Goal: Check status: Check status

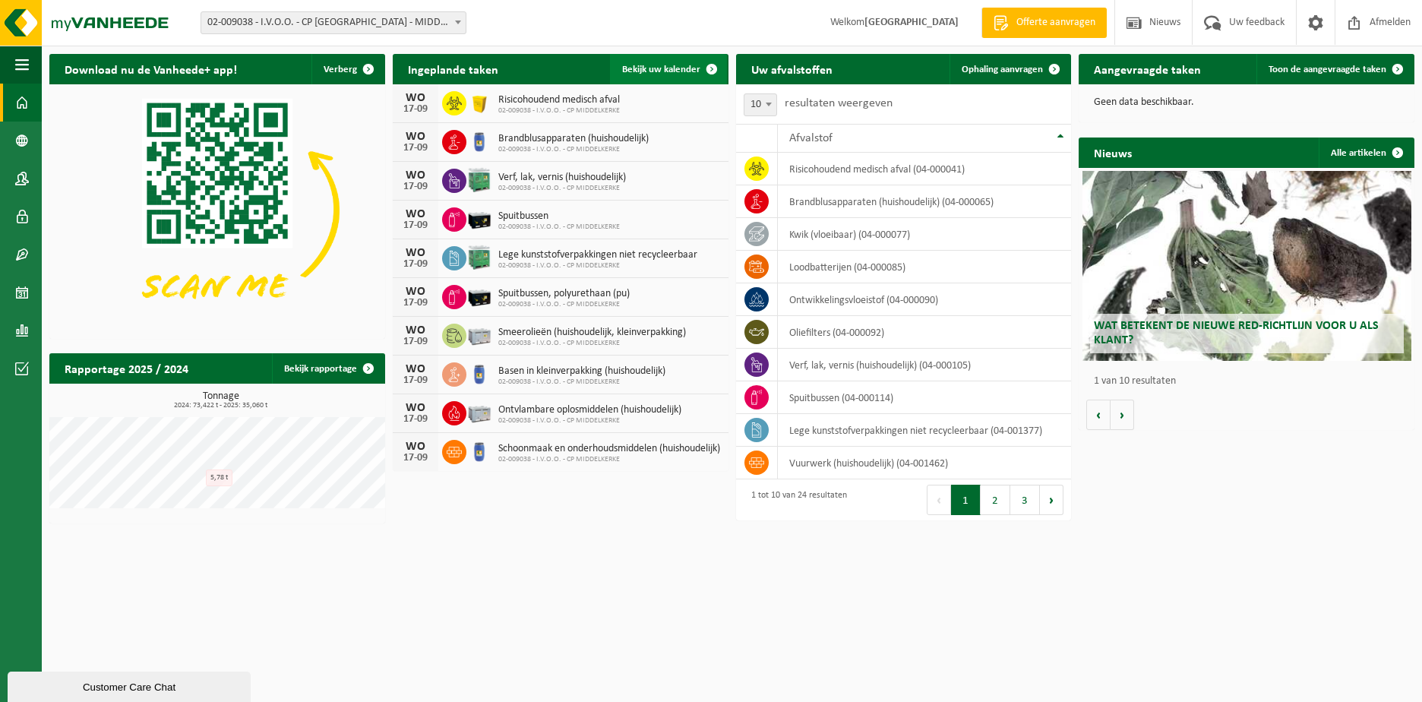
click at [668, 70] on span "Bekijk uw kalender" at bounding box center [661, 70] width 78 height 10
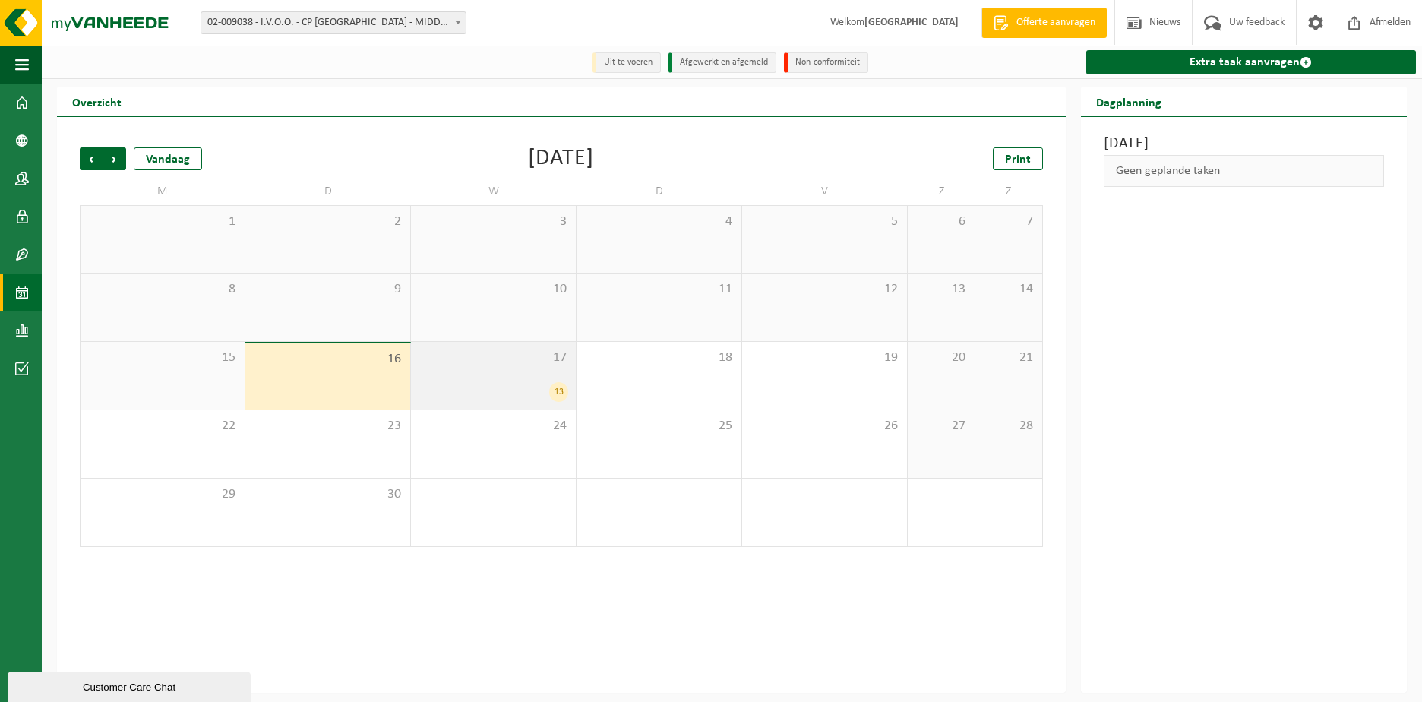
click at [466, 386] on div "13" at bounding box center [493, 392] width 150 height 20
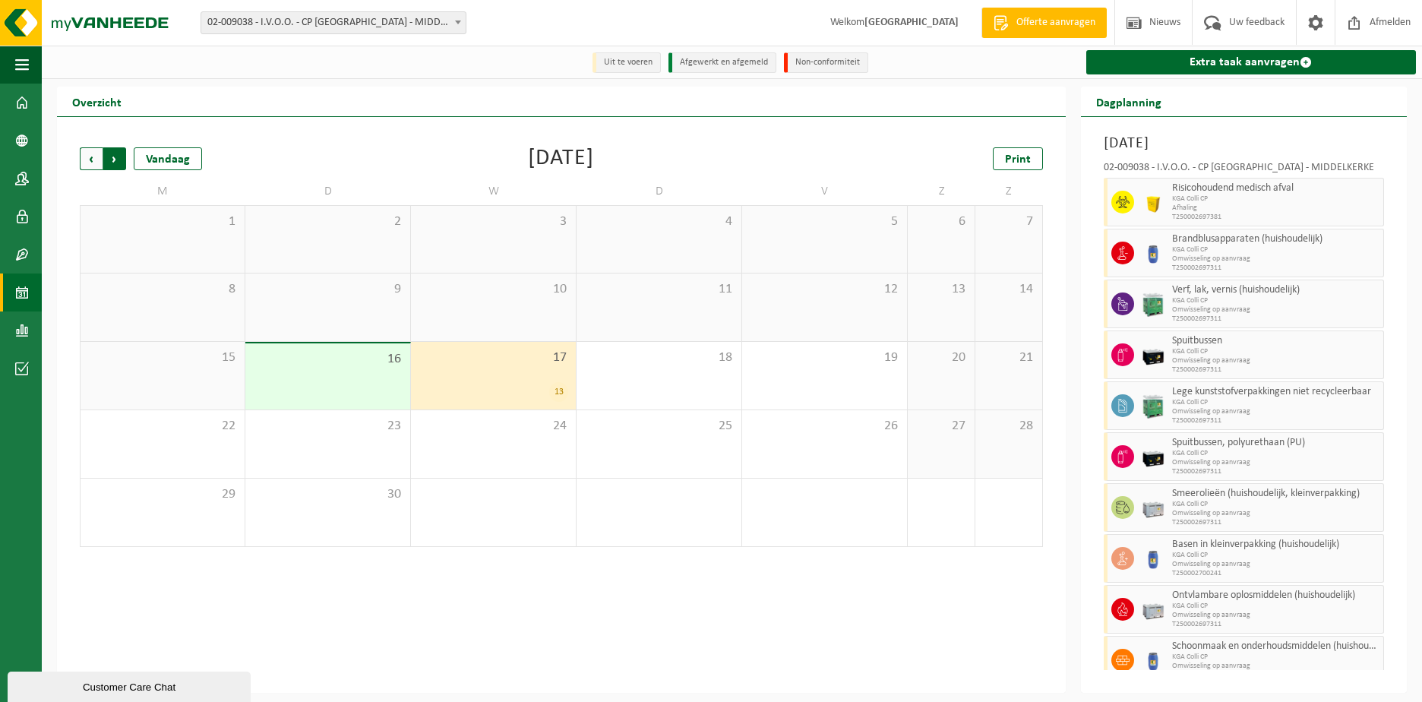
click at [90, 159] on span "Vorige" at bounding box center [91, 158] width 23 height 23
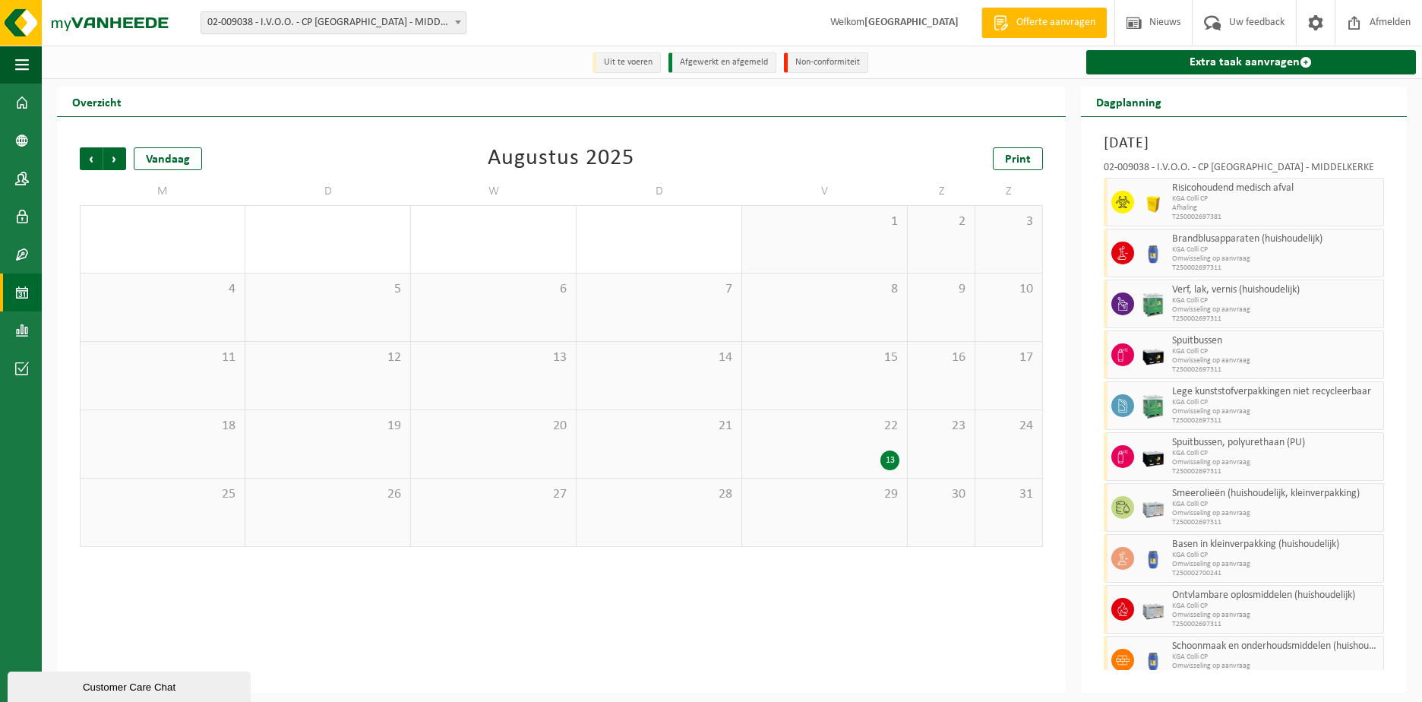
click at [859, 439] on div "22 13" at bounding box center [824, 444] width 165 height 68
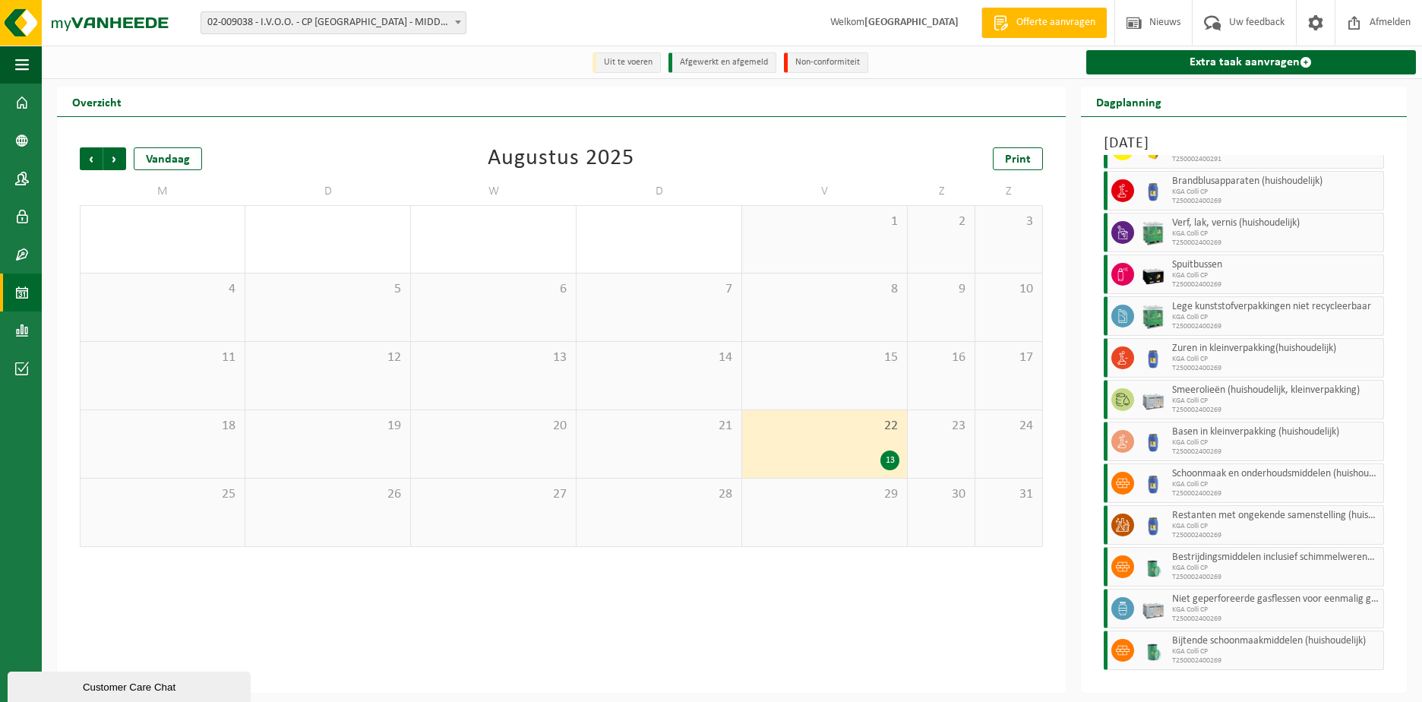
scroll to position [74, 0]
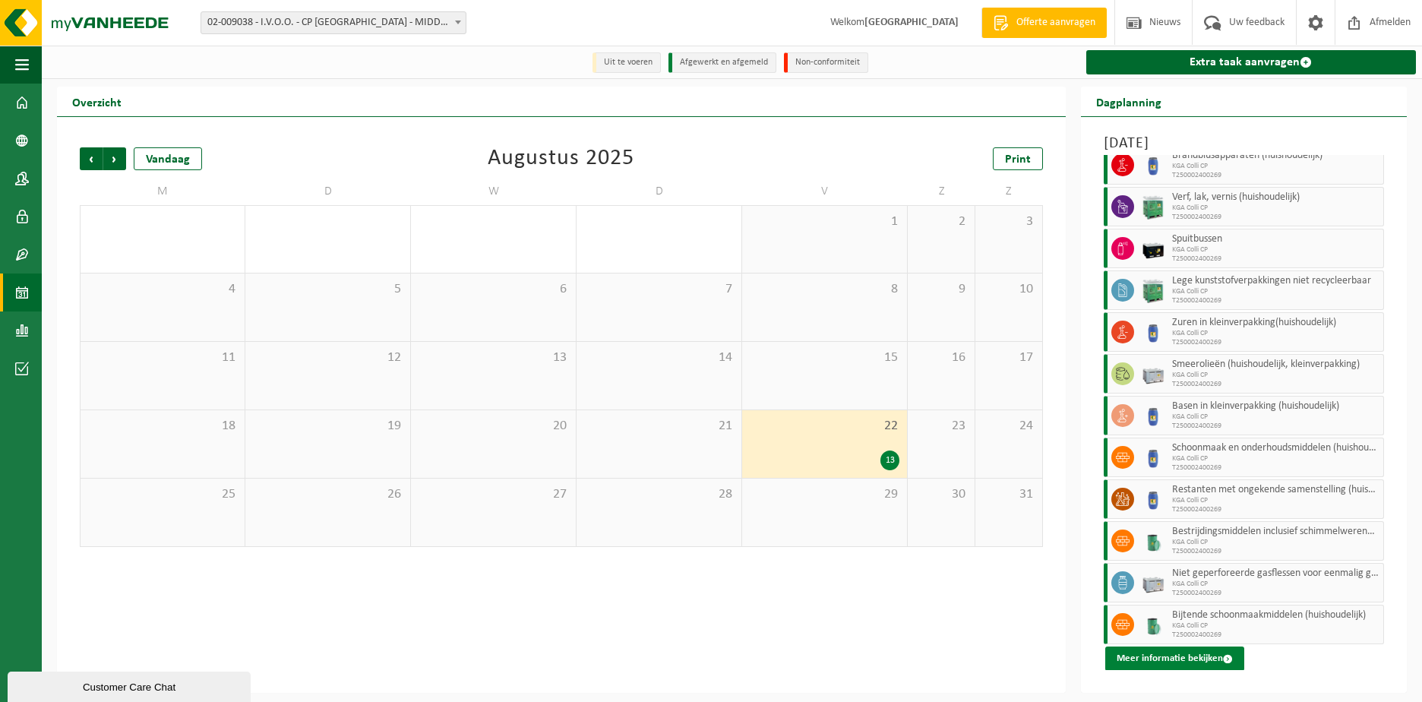
click at [1163, 658] on button "Meer informatie bekijken" at bounding box center [1174, 658] width 139 height 24
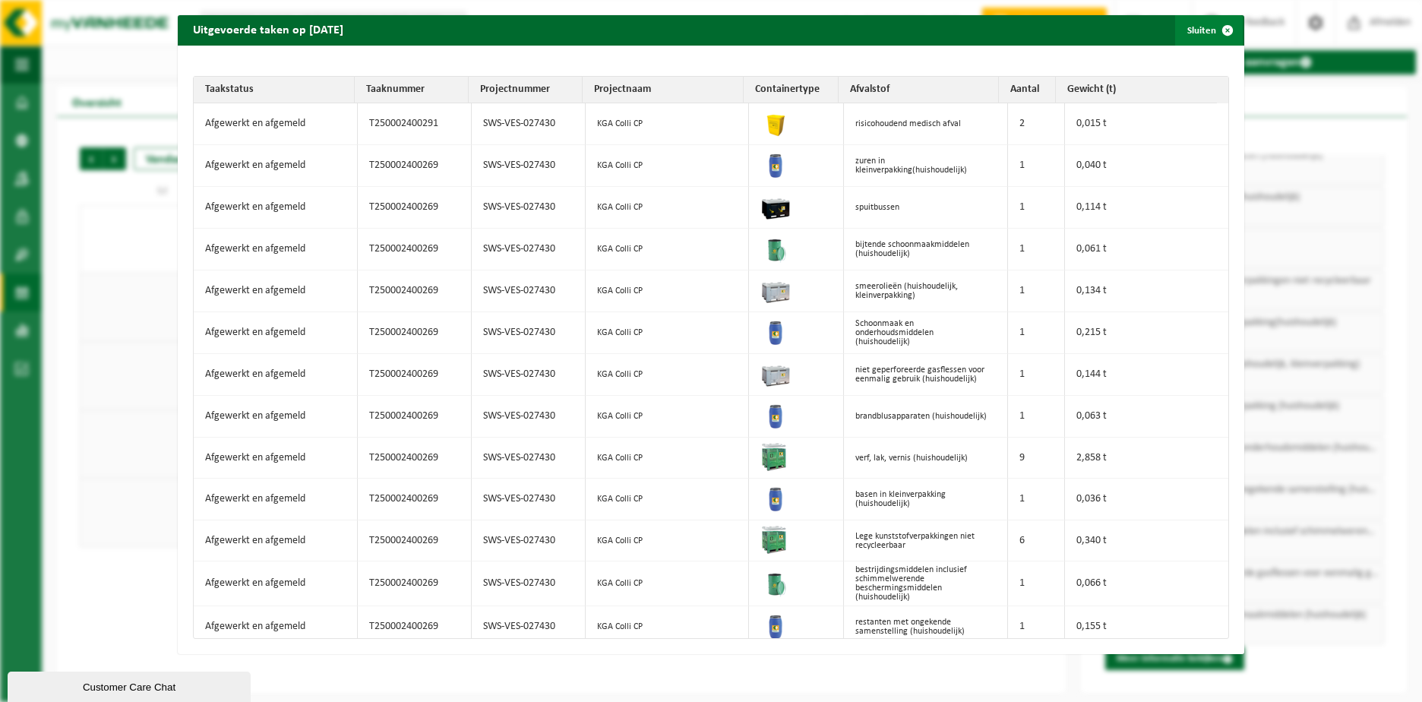
click at [1216, 29] on span "button" at bounding box center [1227, 30] width 30 height 30
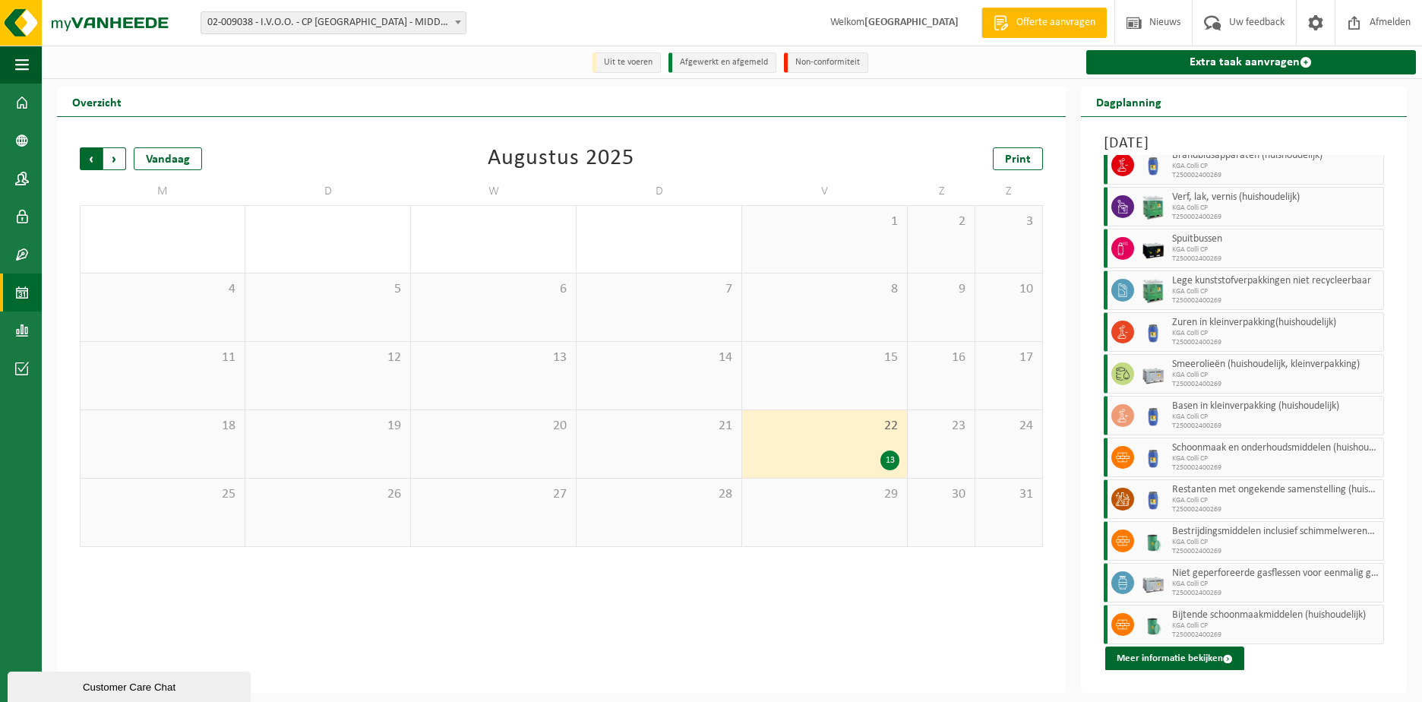
click at [118, 155] on span "Volgende" at bounding box center [114, 158] width 23 height 23
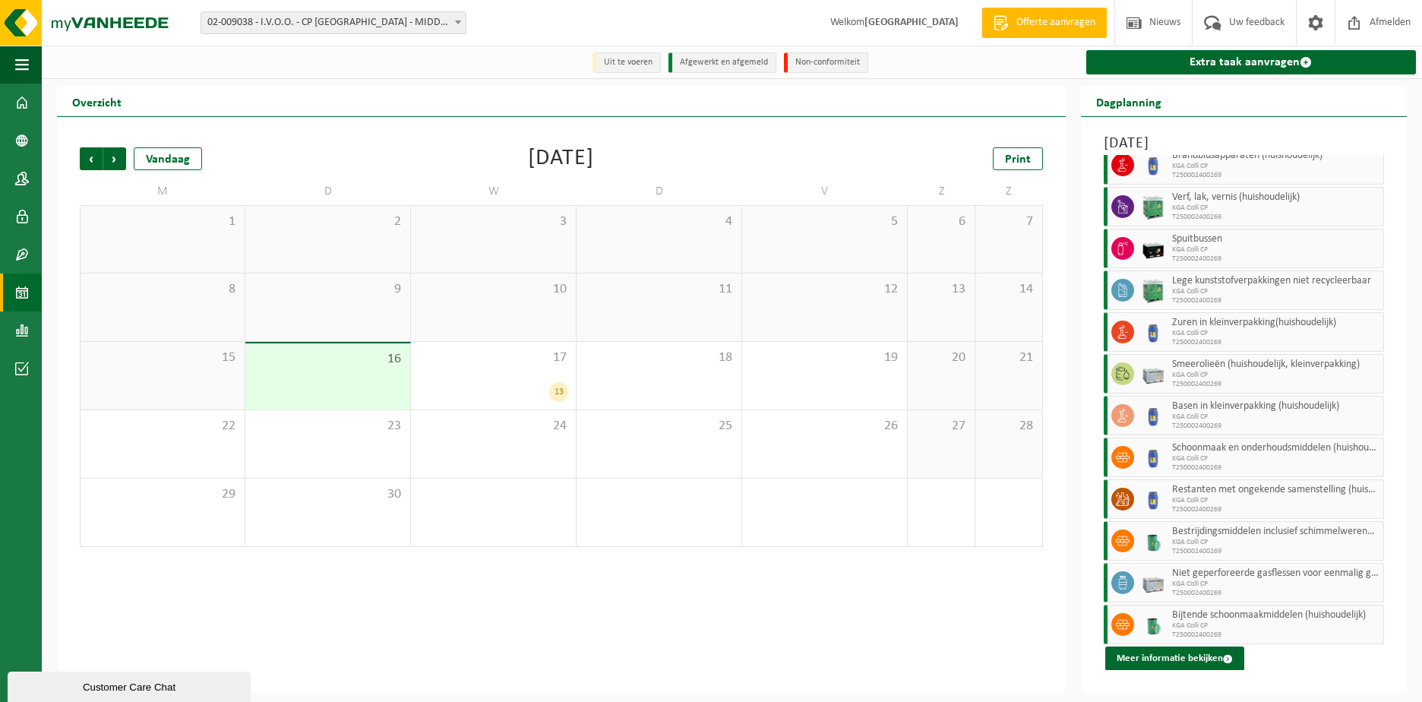
drag, startPoint x: 643, startPoint y: 625, endPoint x: 744, endPoint y: 598, distance: 105.2
click at [643, 625] on div "Vorige Volgende Vandaag [DATE] Print M D W D V Z Z 1 2 3 4 5 6 7 8 9 10 11 12 1…" at bounding box center [561, 405] width 1009 height 576
click at [491, 366] on span "17" at bounding box center [493, 357] width 150 height 17
